Goal: Register for event/course

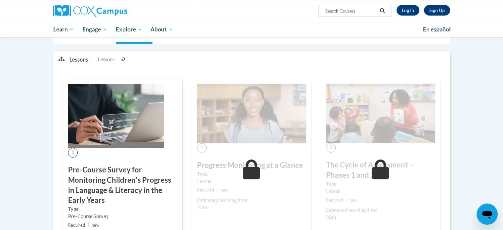
scroll to position [85, 0]
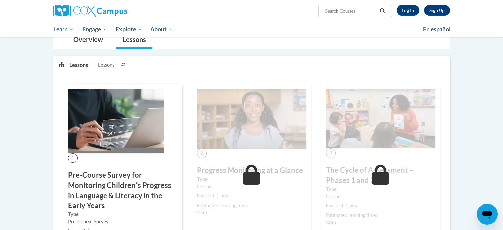
click at [132, 149] on img at bounding box center [116, 121] width 96 height 64
click at [146, 179] on h3 "Pre-Course Survey for Monitoring Childrenʹs Progress in Language & Literacy in …" at bounding box center [122, 190] width 109 height 41
click at [139, 43] on link "Lessons" at bounding box center [134, 40] width 36 height 18
click at [133, 182] on h3 "Pre-Course Survey for Monitoring Childrenʹs Progress in Language & Literacy in …" at bounding box center [122, 190] width 109 height 41
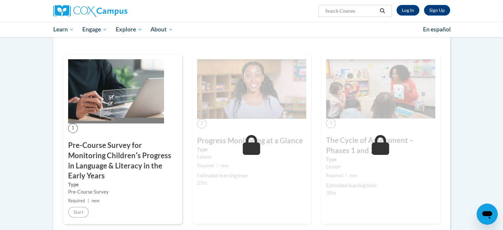
scroll to position [118, 0]
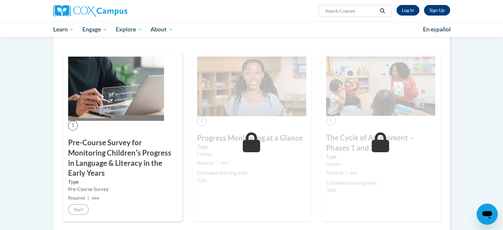
click at [145, 96] on img at bounding box center [116, 89] width 96 height 64
click at [134, 97] on img at bounding box center [116, 89] width 96 height 64
click at [138, 94] on img at bounding box center [116, 89] width 96 height 64
click at [139, 94] on img at bounding box center [116, 89] width 96 height 64
click at [98, 162] on h3 "Pre-Course Survey for Monitoring Childrenʹs Progress in Language & Literacy in …" at bounding box center [122, 157] width 109 height 41
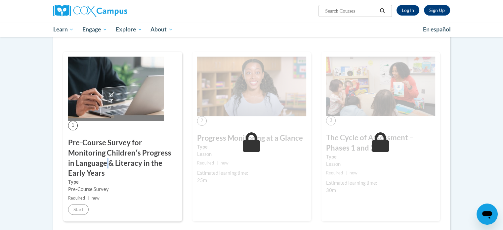
click at [98, 162] on h3 "Pre-Course Survey for Monitoring Childrenʹs Progress in Language & Literacy in …" at bounding box center [122, 157] width 109 height 41
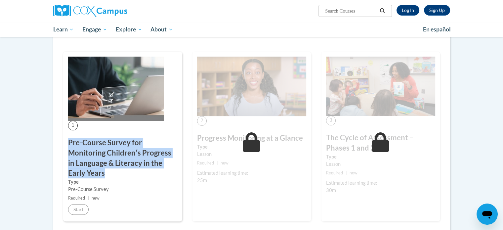
click at [98, 162] on h3 "Pre-Course Survey for Monitoring Childrenʹs Progress in Language & Literacy in …" at bounding box center [122, 157] width 109 height 41
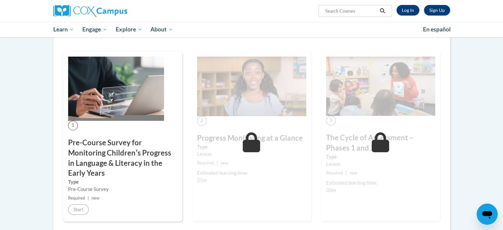
click at [134, 191] on div "Pre-Course Survey" at bounding box center [122, 188] width 109 height 7
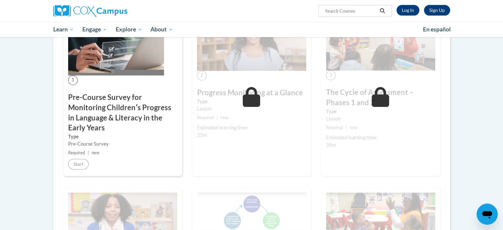
scroll to position [163, 0]
click at [121, 93] on h3 "Pre-Course Survey for Monitoring Childrenʹs Progress in Language & Literacy in …" at bounding box center [122, 113] width 109 height 41
click at [114, 98] on h3 "Pre-Course Survey for Monitoring Childrenʹs Progress in Language & Literacy in …" at bounding box center [122, 113] width 109 height 41
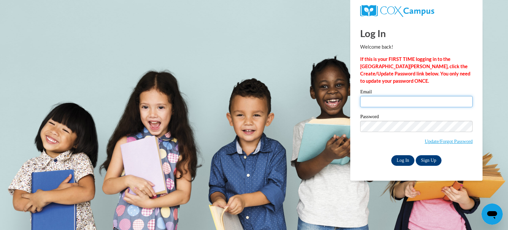
type input "nyarkosandra032@gmail.com"
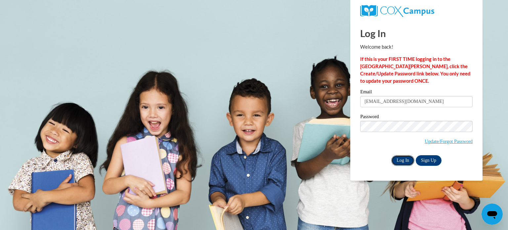
click at [403, 161] on input "Log In" at bounding box center [402, 160] width 23 height 11
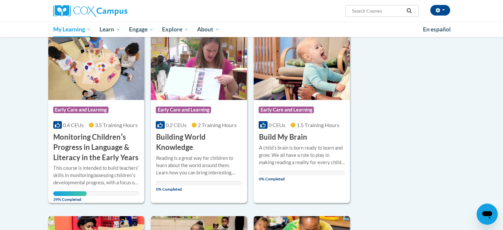
scroll to position [90, 0]
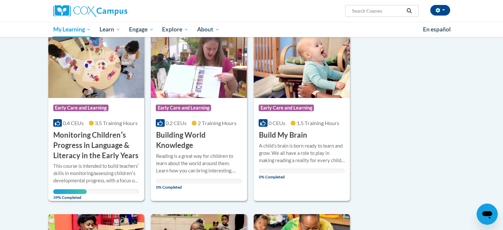
click at [93, 149] on h3 "Monitoring Childrenʹs Progress in Language & Literacy in the Early Years" at bounding box center [96, 145] width 86 height 30
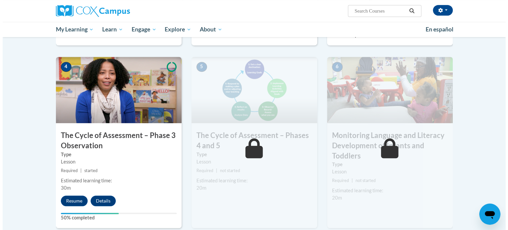
scroll to position [324, 0]
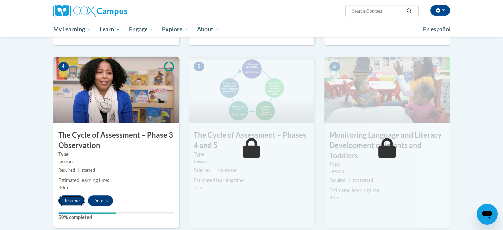
click at [71, 199] on button "Resume" at bounding box center [71, 200] width 27 height 11
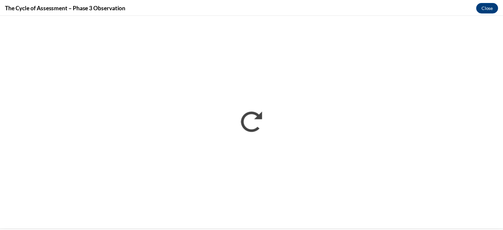
scroll to position [0, 0]
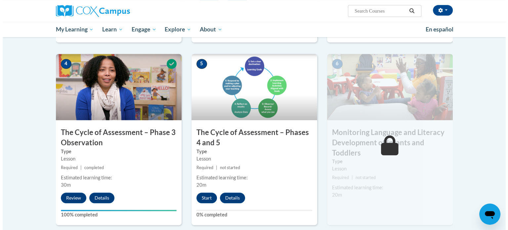
scroll to position [329, 0]
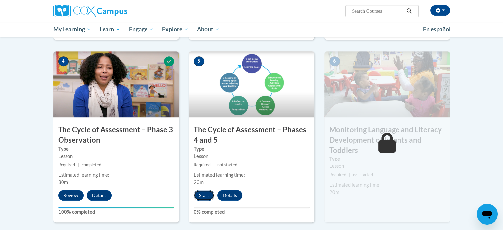
click at [200, 191] on button "Start" at bounding box center [204, 195] width 20 height 11
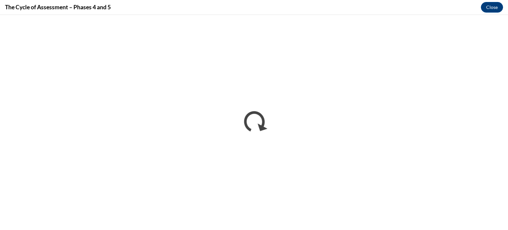
scroll to position [0, 0]
